Goal: Go to known website

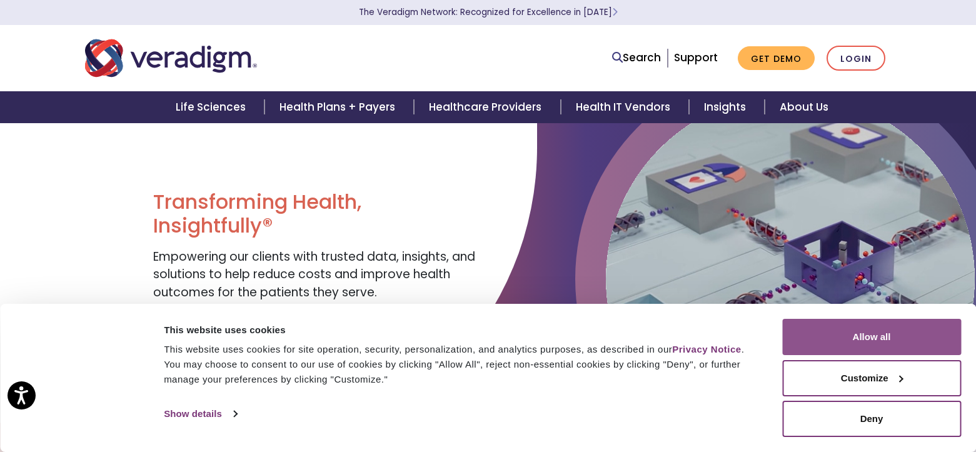
click at [848, 335] on button "Allow all" at bounding box center [871, 337] width 179 height 36
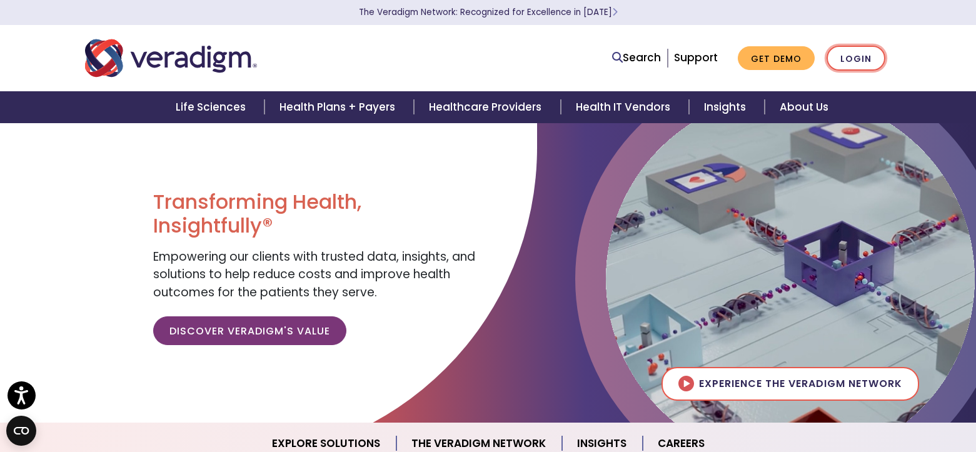
click at [859, 53] on link "Login" at bounding box center [856, 59] width 59 height 26
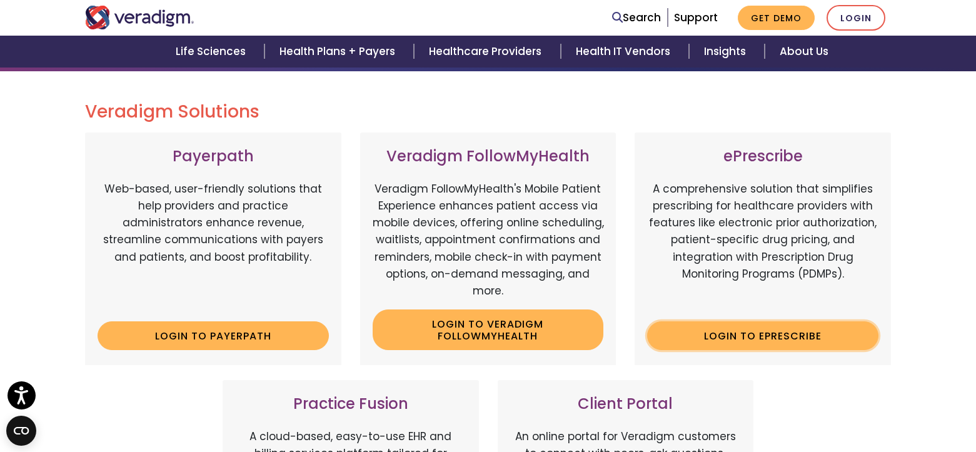
scroll to position [124, 0]
click at [772, 334] on link "Login to ePrescribe" at bounding box center [762, 336] width 231 height 29
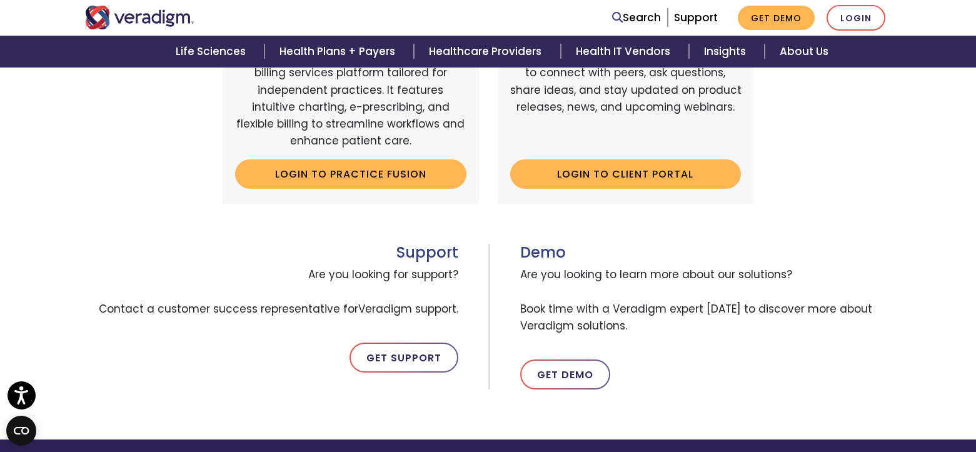
scroll to position [447, 0]
